Goal: Information Seeking & Learning: Check status

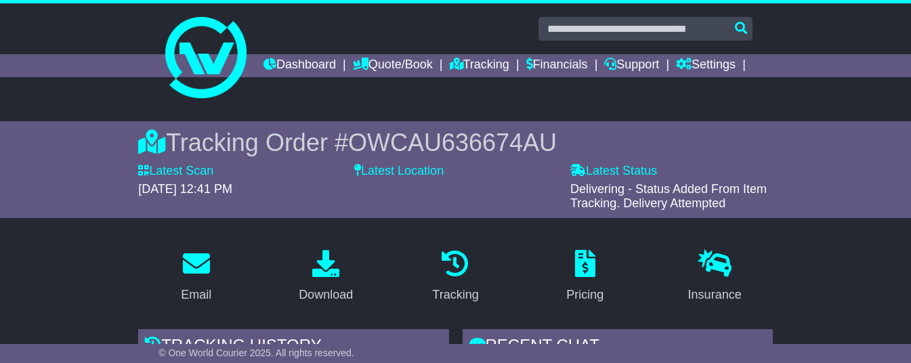
click at [209, 157] on div "Tracking Order # OWCAU636674AU" at bounding box center [455, 142] width 635 height 29
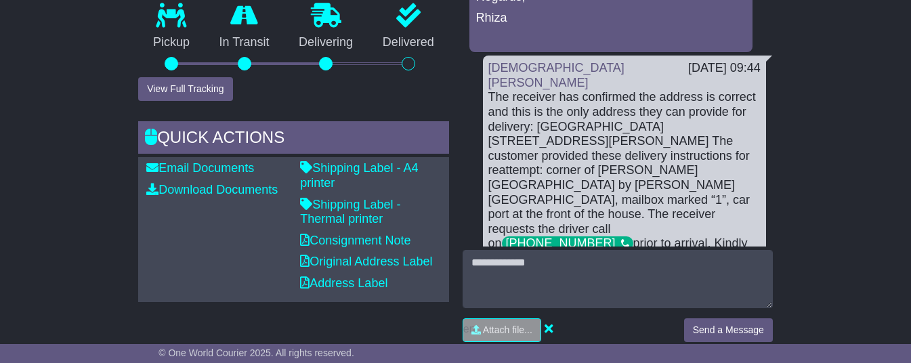
scroll to position [128, 0]
click at [606, 159] on div "The receiver has confirmed the address is correct and this is the only address …" at bounding box center [624, 191] width 272 height 205
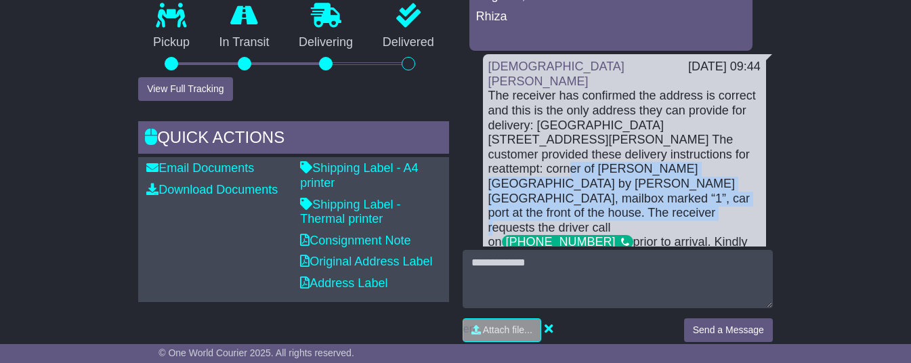
drag, startPoint x: 620, startPoint y: 165, endPoint x: 560, endPoint y: 209, distance: 74.3
click at [560, 209] on div "The receiver has confirmed the address is correct and this is the only address …" at bounding box center [624, 191] width 272 height 205
copy div "corner of [PERSON_NAME][GEOGRAPHIC_DATA] by [PERSON_NAME][GEOGRAPHIC_DATA], mai…"
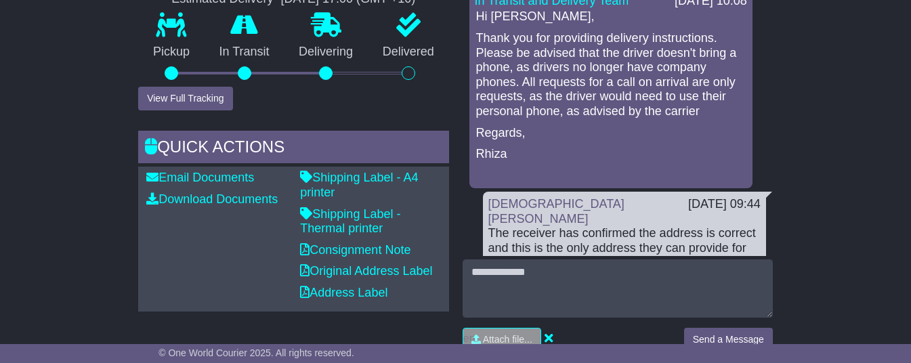
scroll to position [380, 0]
drag, startPoint x: 480, startPoint y: 91, endPoint x: 608, endPoint y: 93, distance: 128.0
click at [608, 93] on p "Thank you for providing delivery instructions. Please be advised that the drive…" at bounding box center [611, 76] width 270 height 88
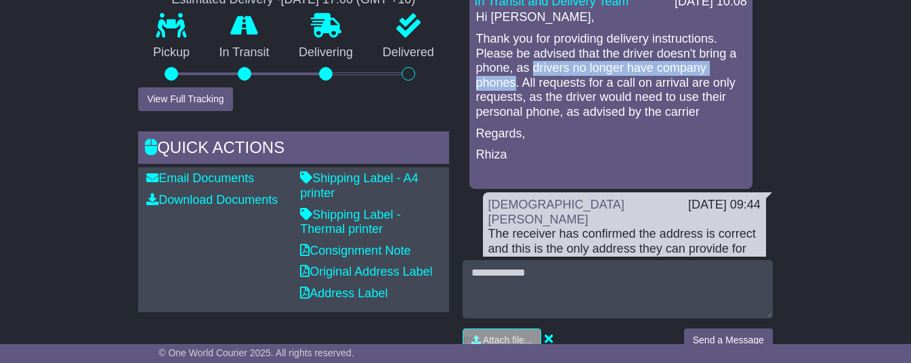
drag, startPoint x: 477, startPoint y: 94, endPoint x: 679, endPoint y: 92, distance: 201.9
click at [679, 92] on p "Thank you for providing delivery instructions. Please be advised that the drive…" at bounding box center [611, 76] width 270 height 88
copy p "drivers no longer have company phones"
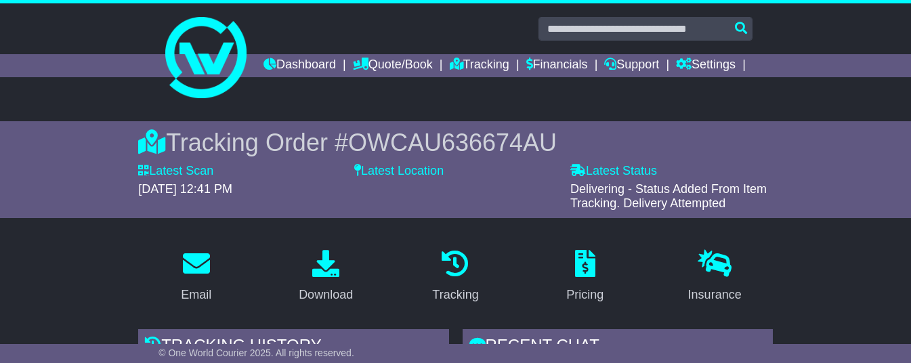
scroll to position [350, 0]
